Goal: Find specific page/section: Find specific page/section

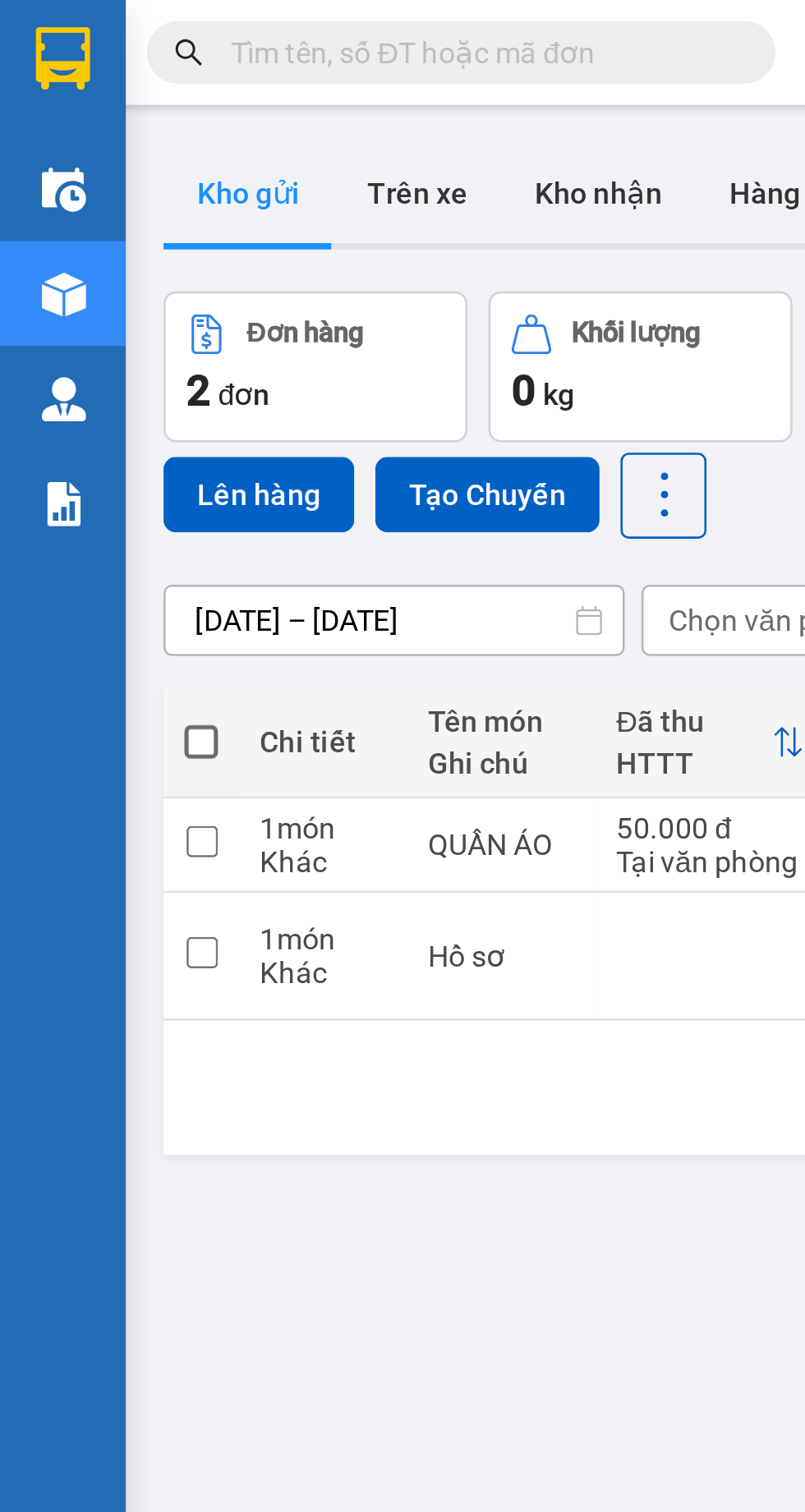
click at [25, 204] on img at bounding box center [26, 198] width 18 height 18
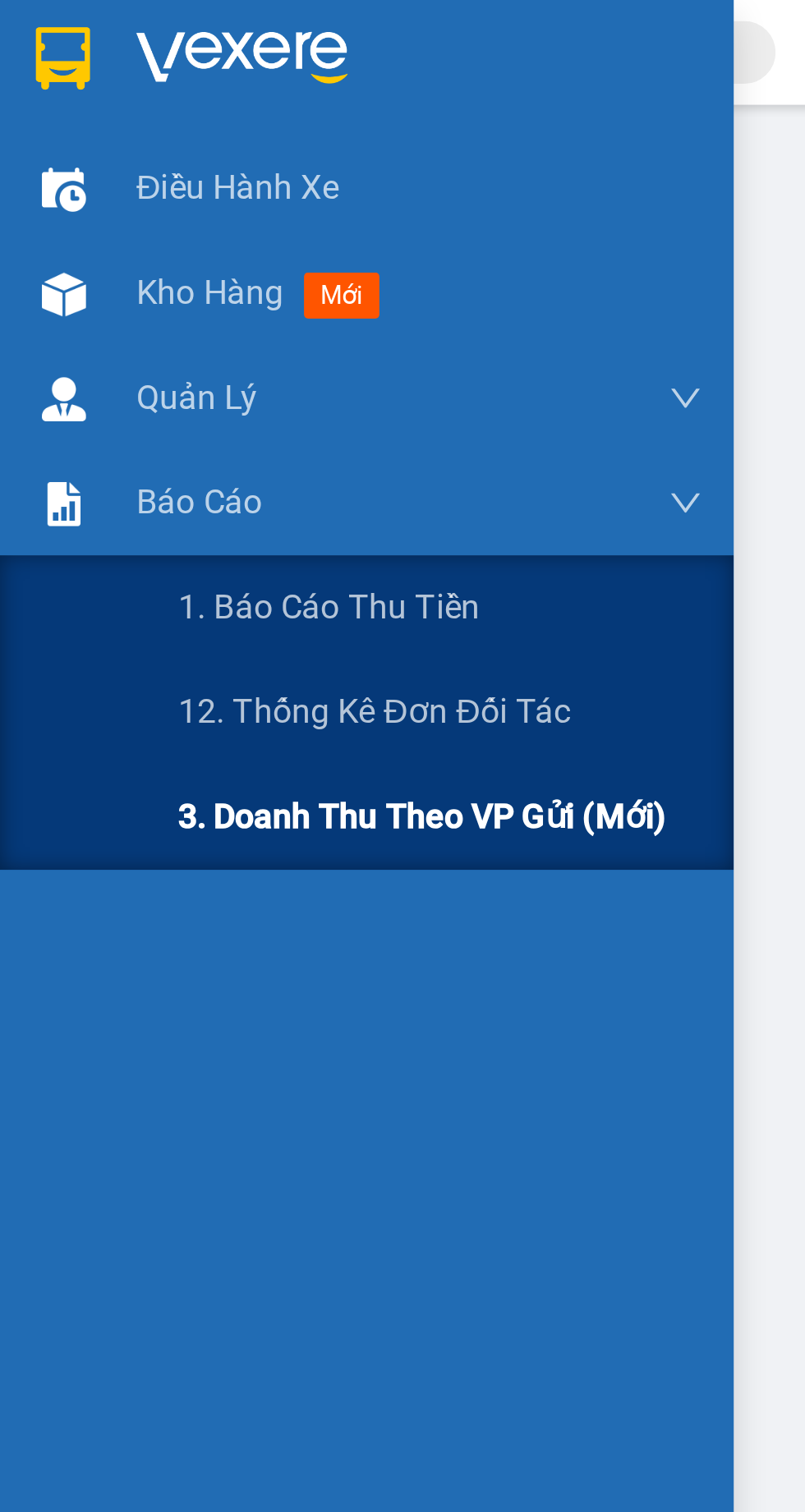
click at [101, 328] on span "3. Doanh Thu theo VP Gửi (mới)" at bounding box center [165, 320] width 192 height 21
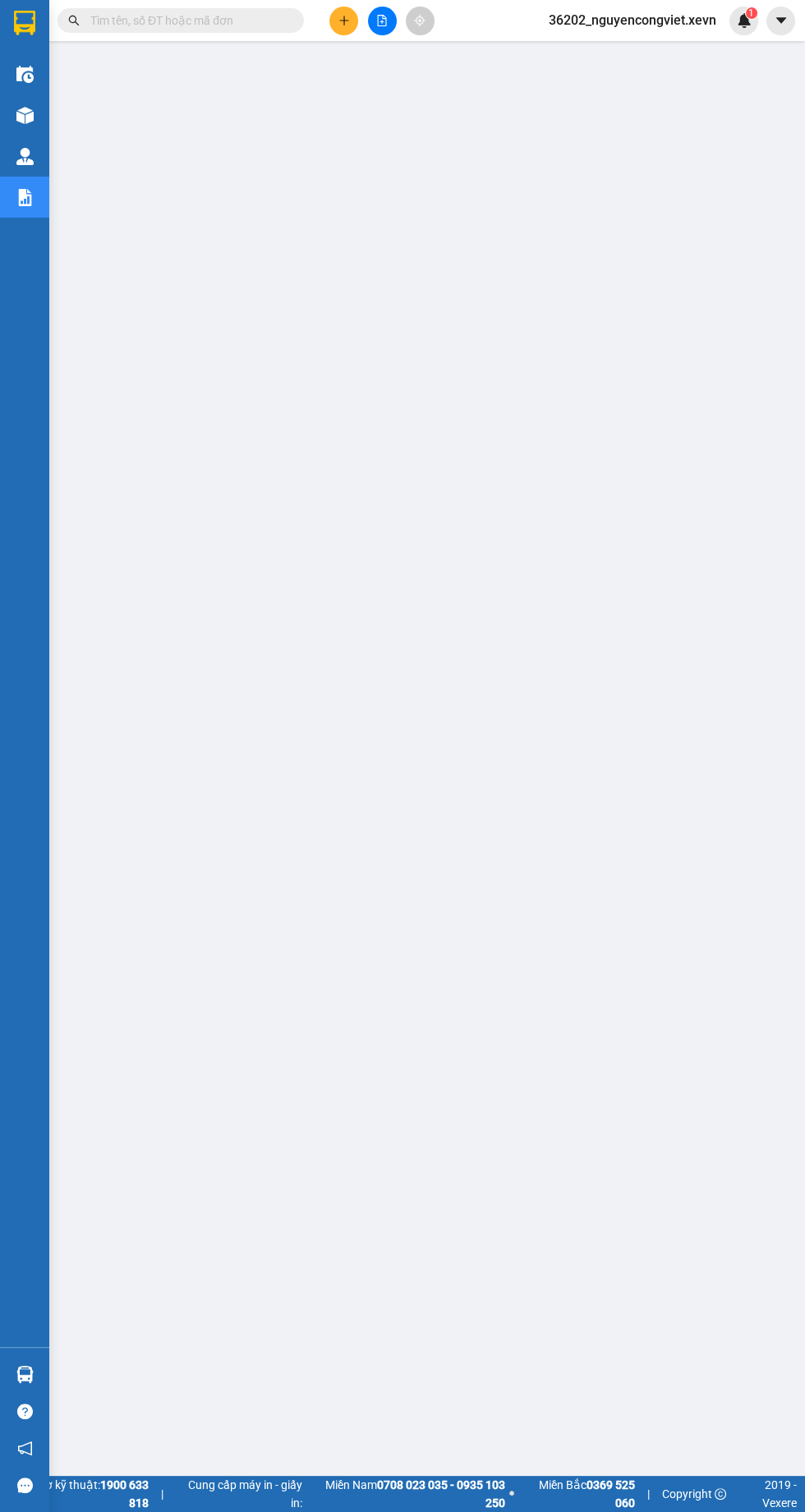
click at [24, 115] on img at bounding box center [26, 116] width 18 height 18
